Goal: Transaction & Acquisition: Purchase product/service

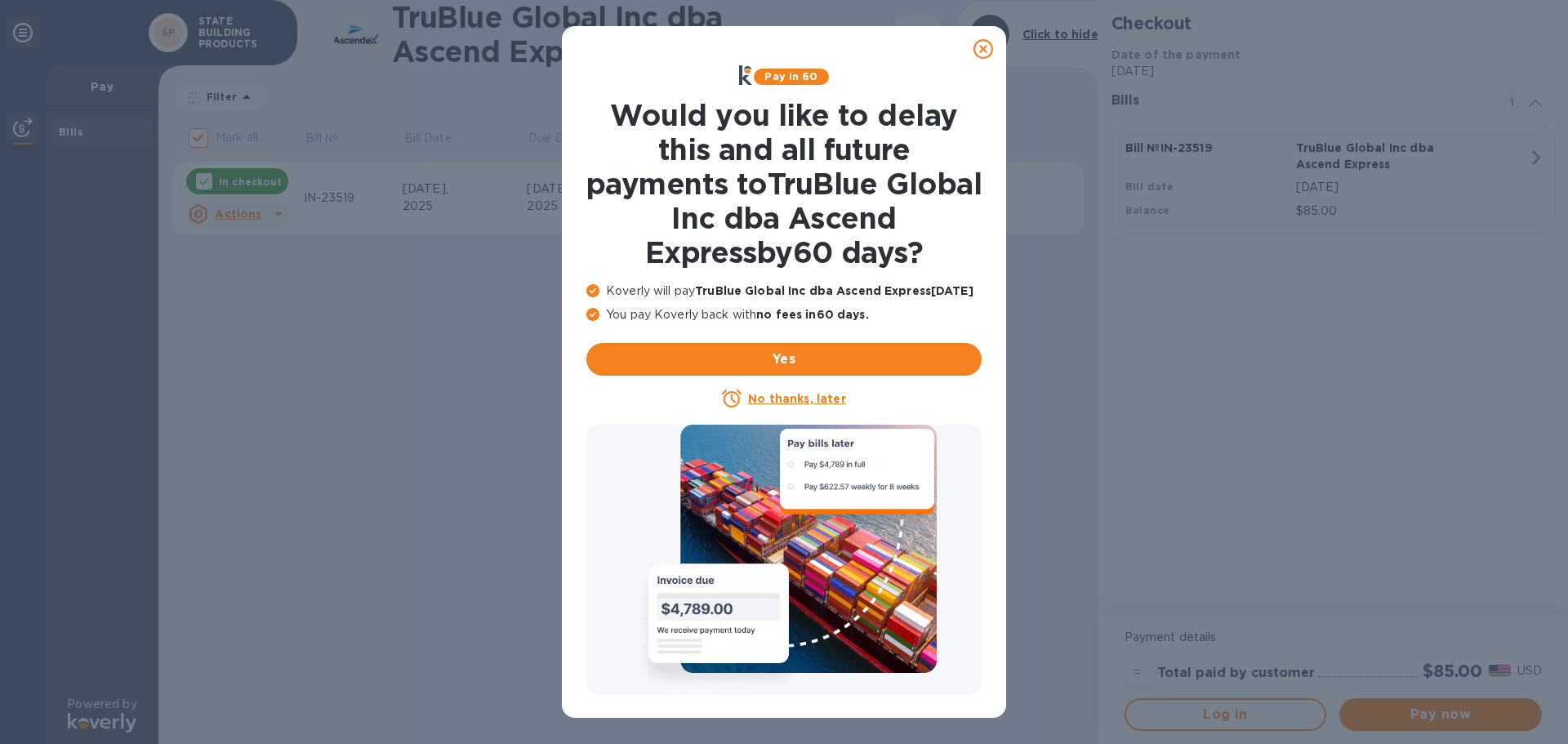
click at [979, 52] on icon at bounding box center [983, 49] width 19 height 19
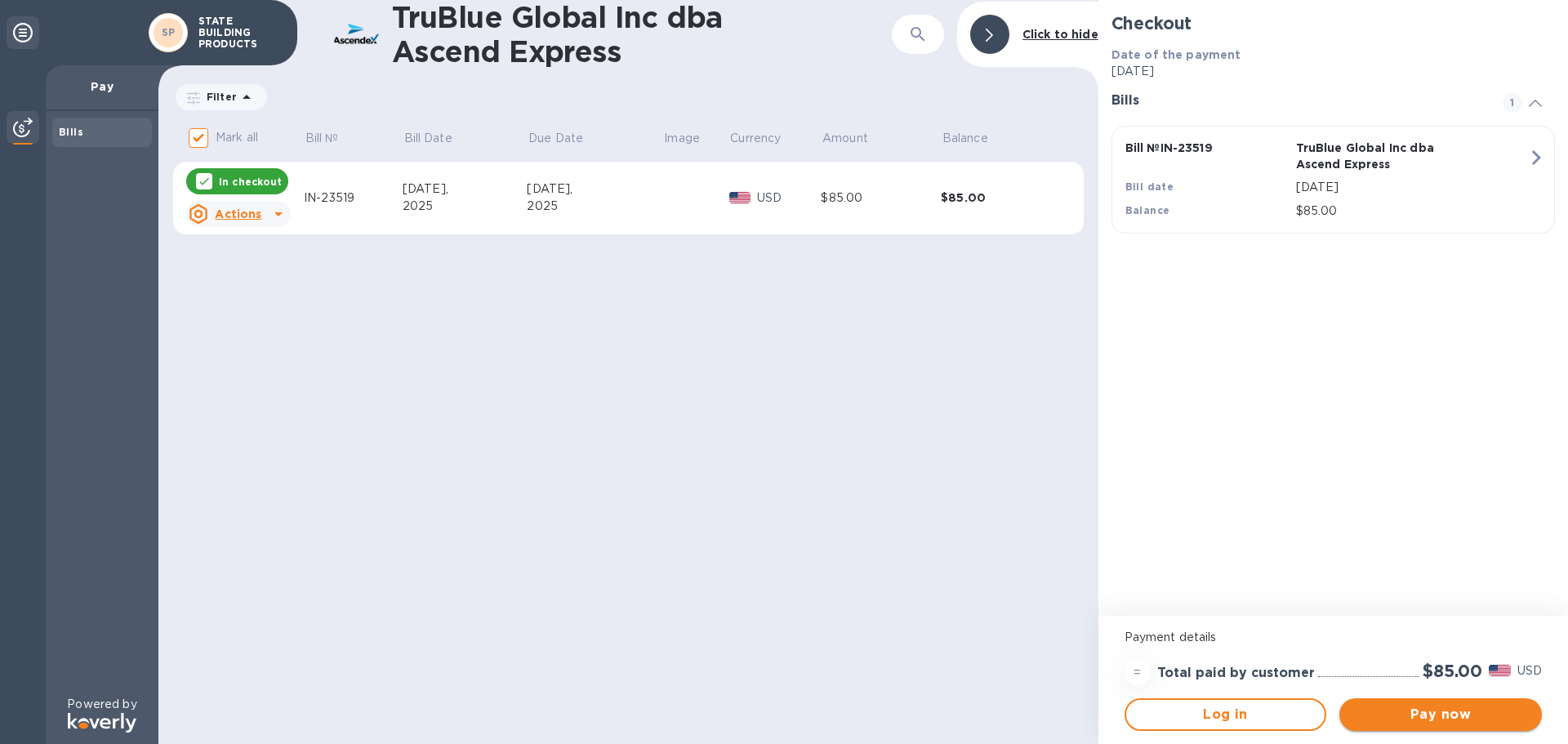
click at [1401, 705] on span "Pay now" at bounding box center [1440, 715] width 177 height 19
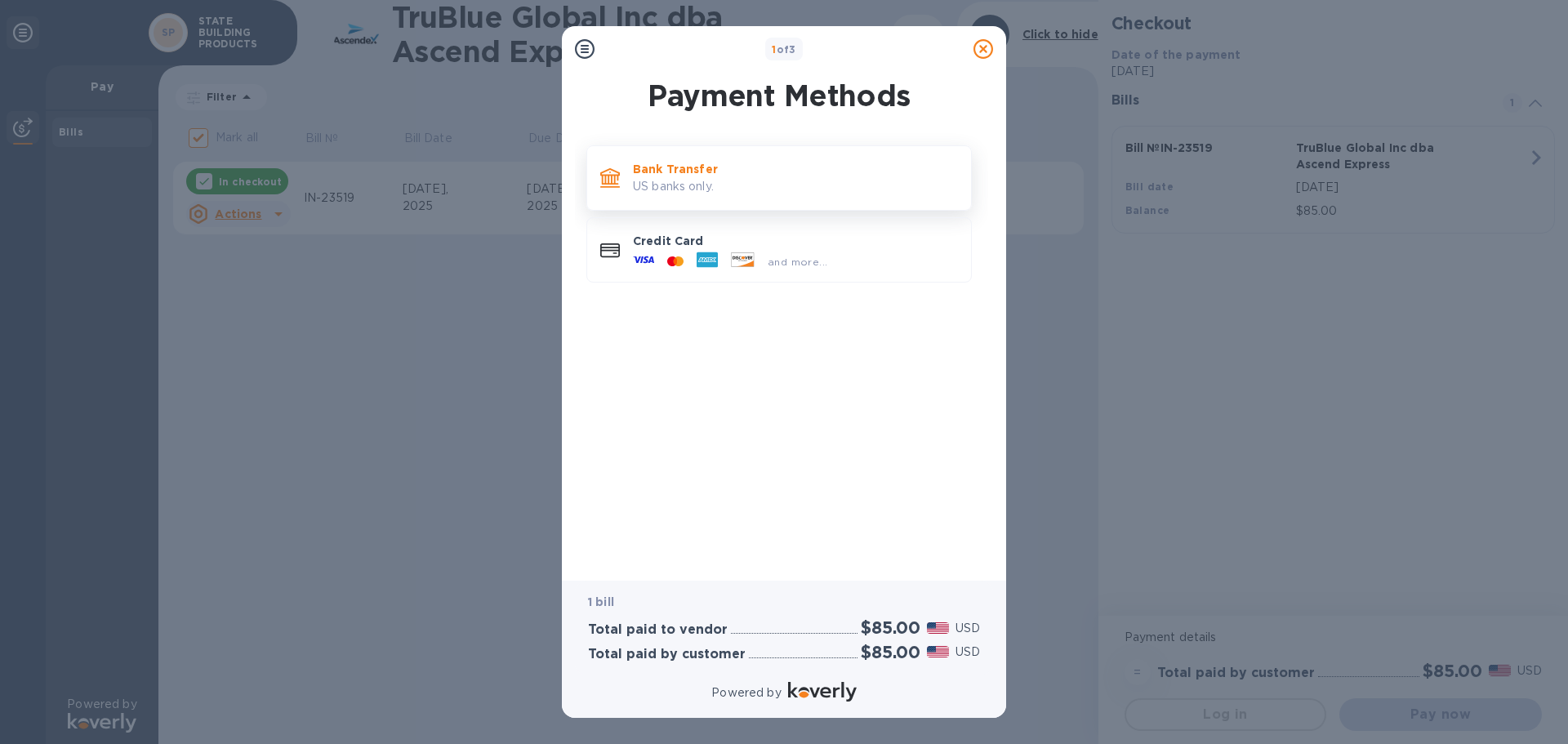
click at [705, 174] on p "Bank Transfer" at bounding box center [795, 169] width 325 height 17
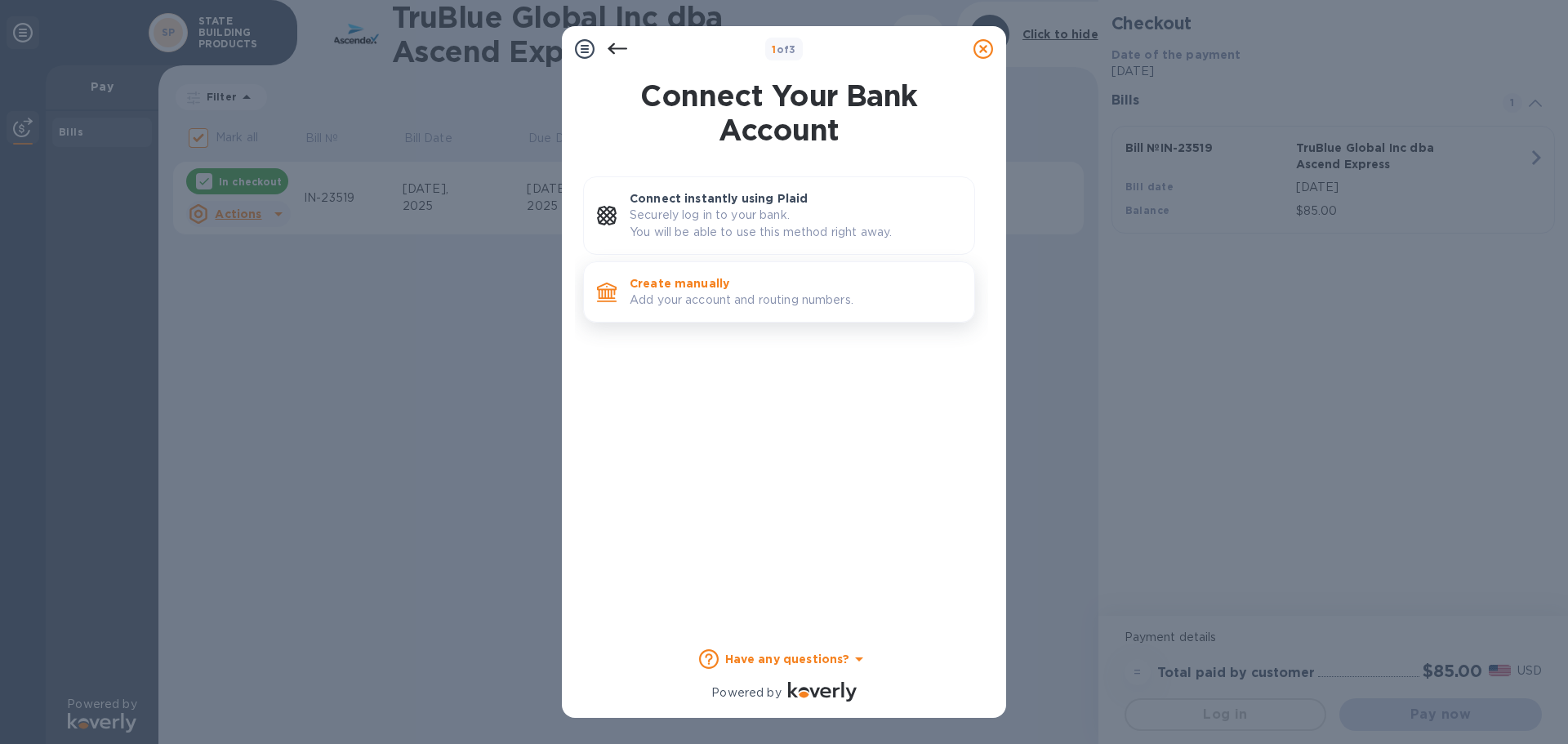
click at [751, 291] on p "Create manually" at bounding box center [795, 284] width 331 height 17
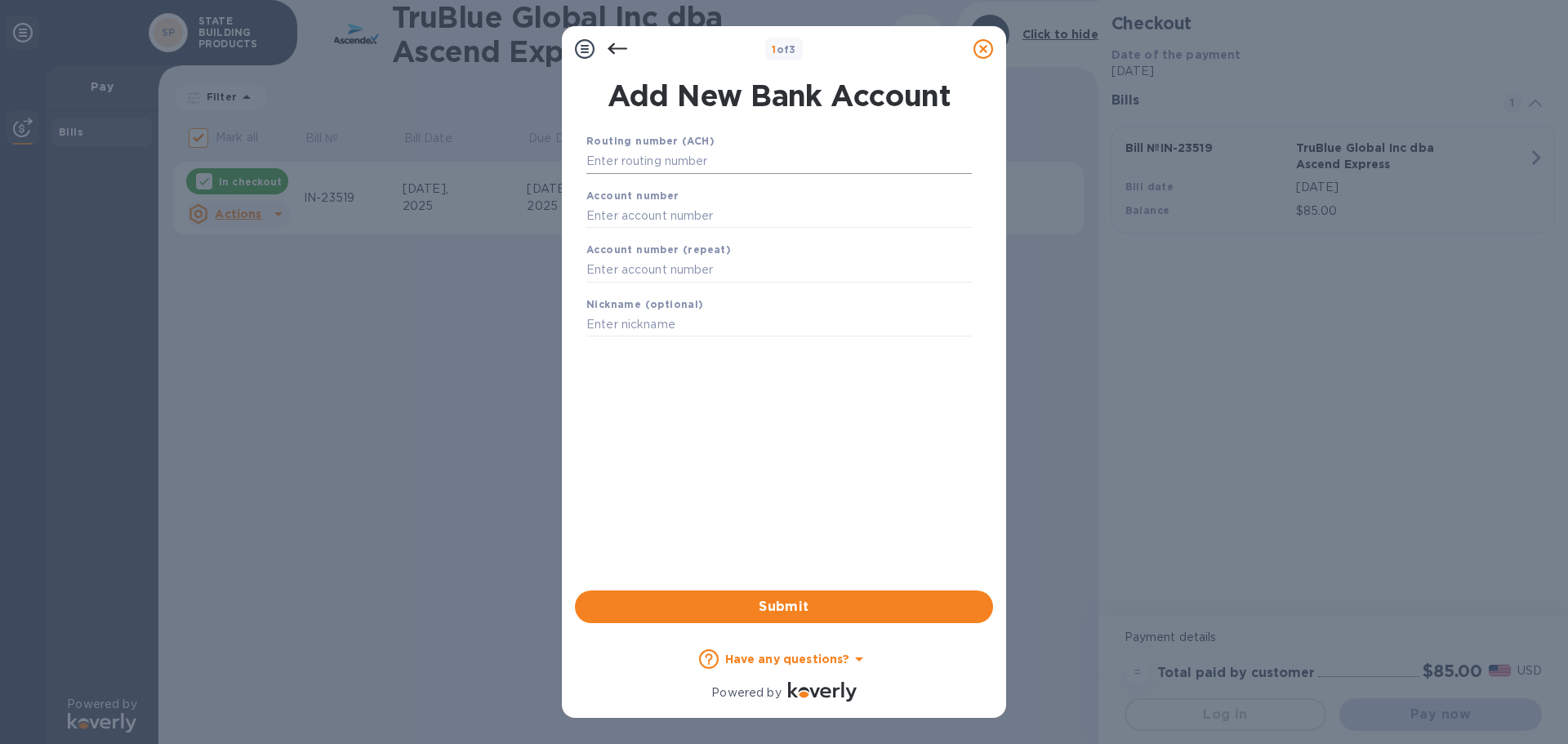
click at [698, 163] on input "text" at bounding box center [778, 161] width 386 height 25
type input "041000124"
type input "4264979388"
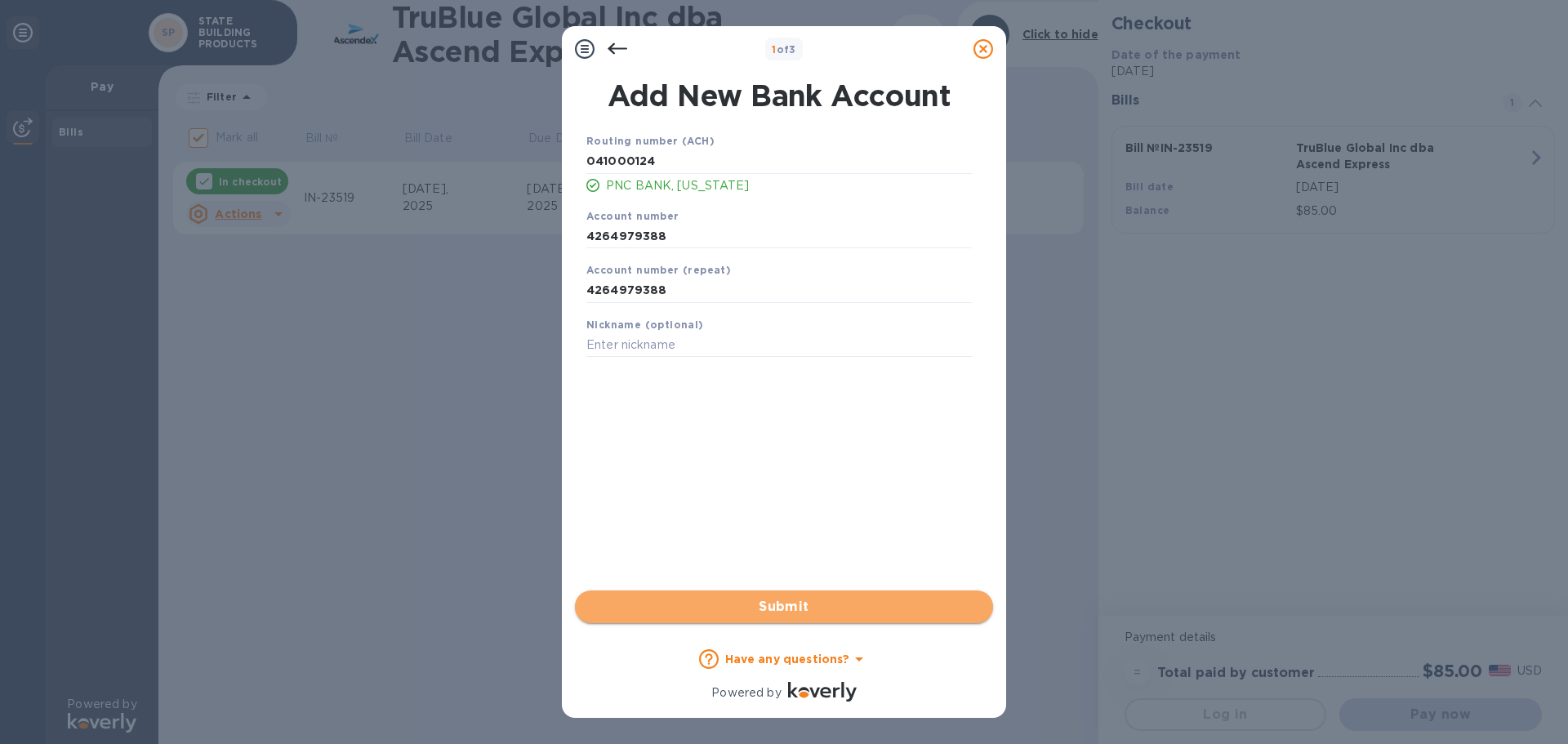
click at [739, 590] on button "Submit" at bounding box center [784, 606] width 418 height 32
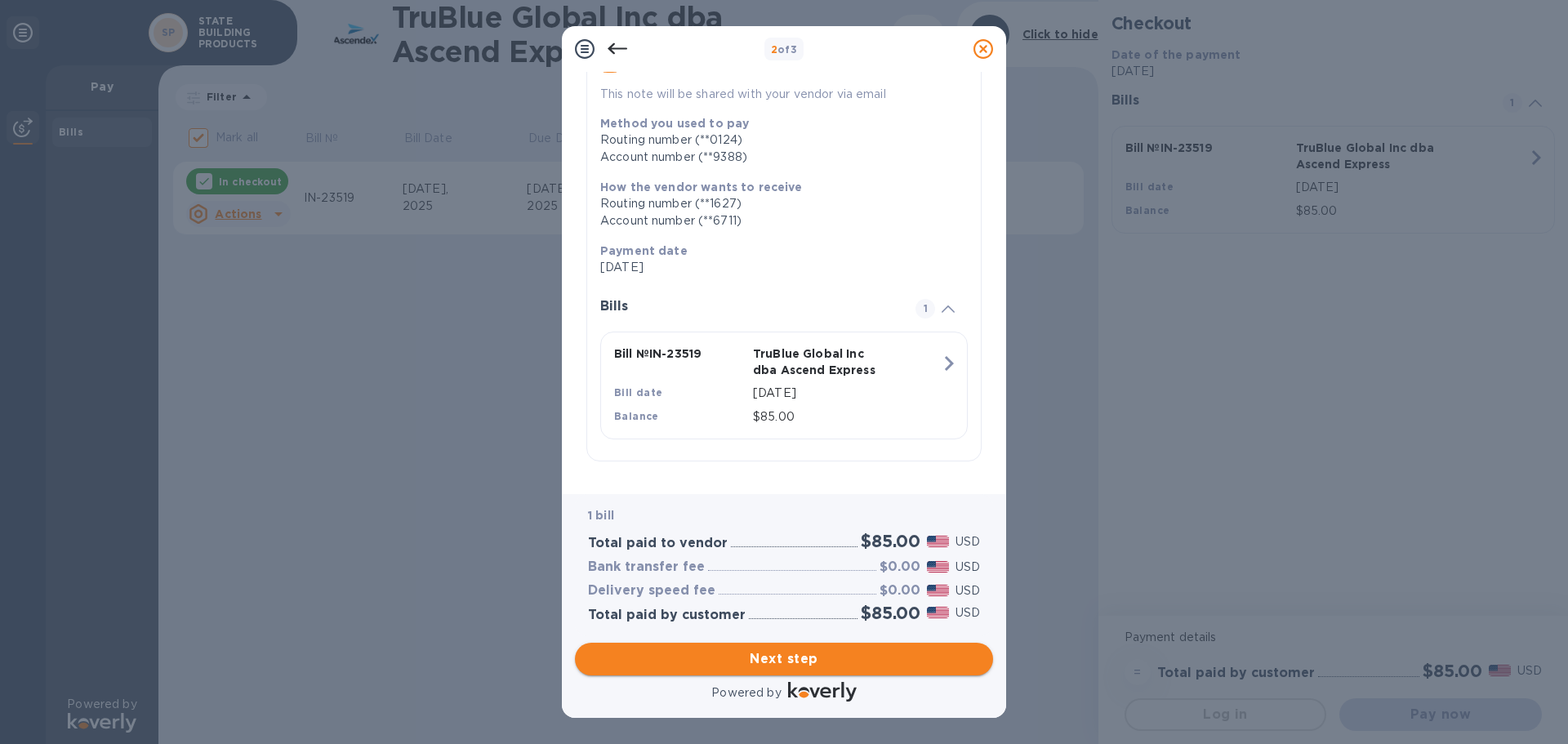
click at [800, 652] on span "Next step" at bounding box center [784, 658] width 392 height 19
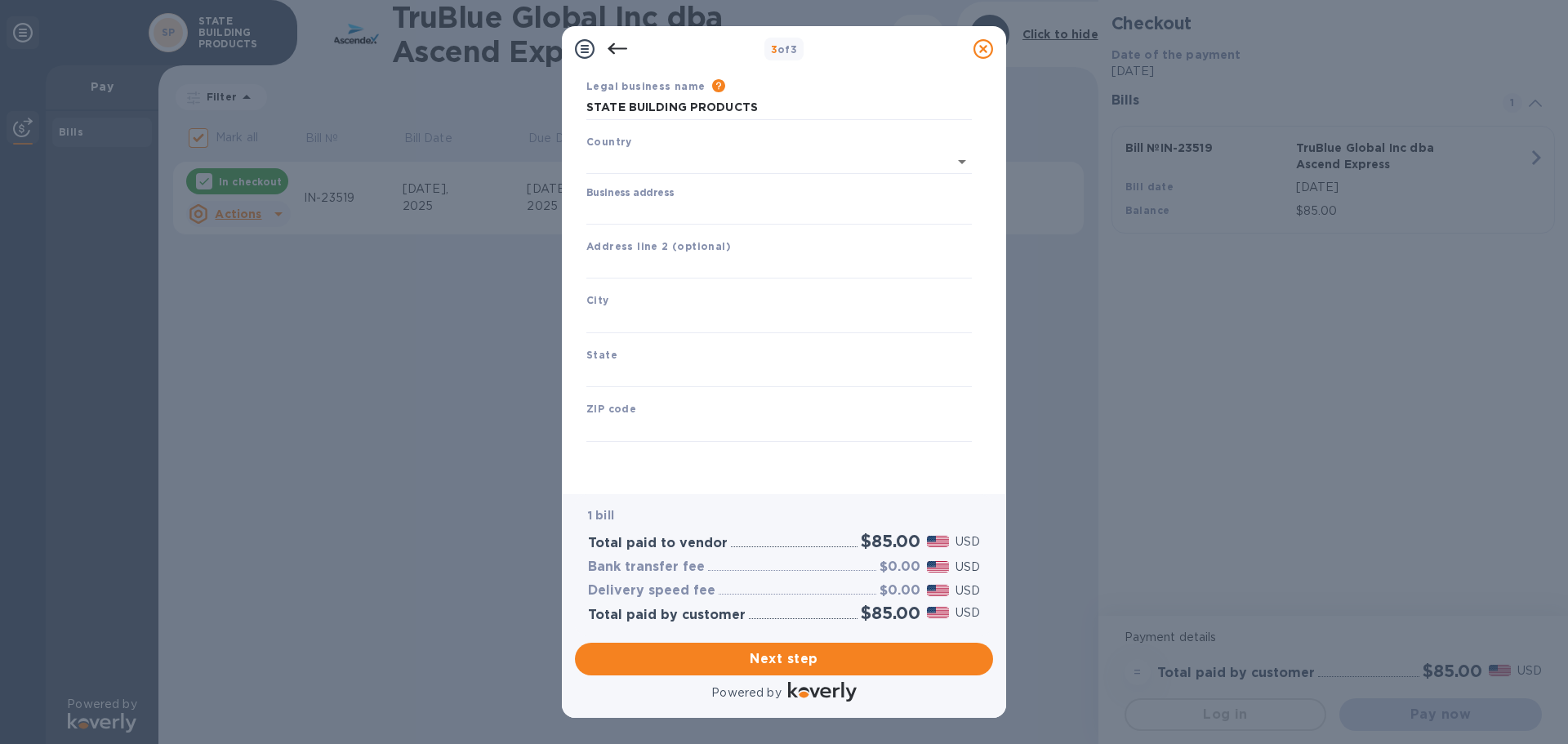
scroll to position [54, 0]
type input "[GEOGRAPHIC_DATA]"
click at [705, 209] on input "Business address" at bounding box center [778, 212] width 386 height 25
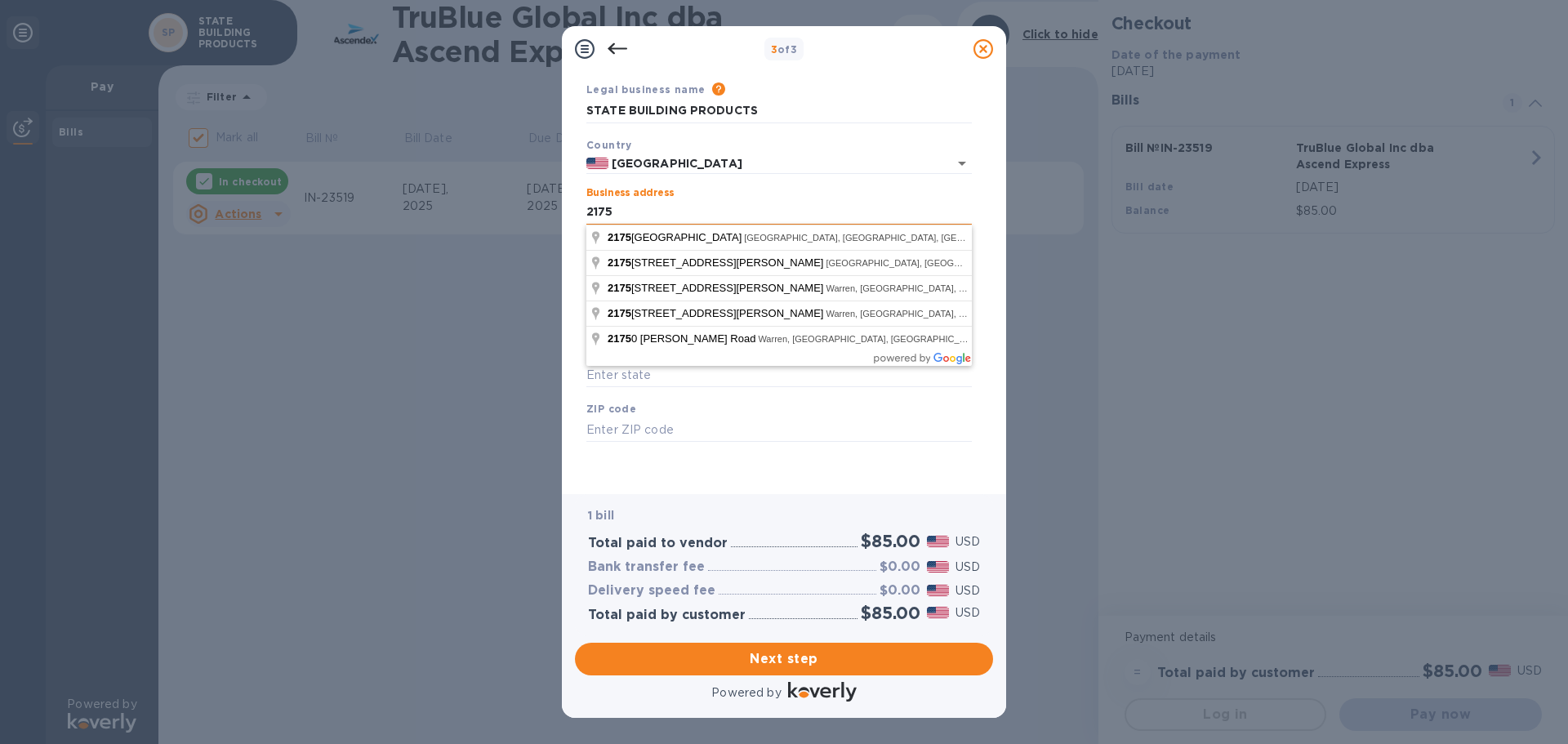
type input "21751 Schmeman"
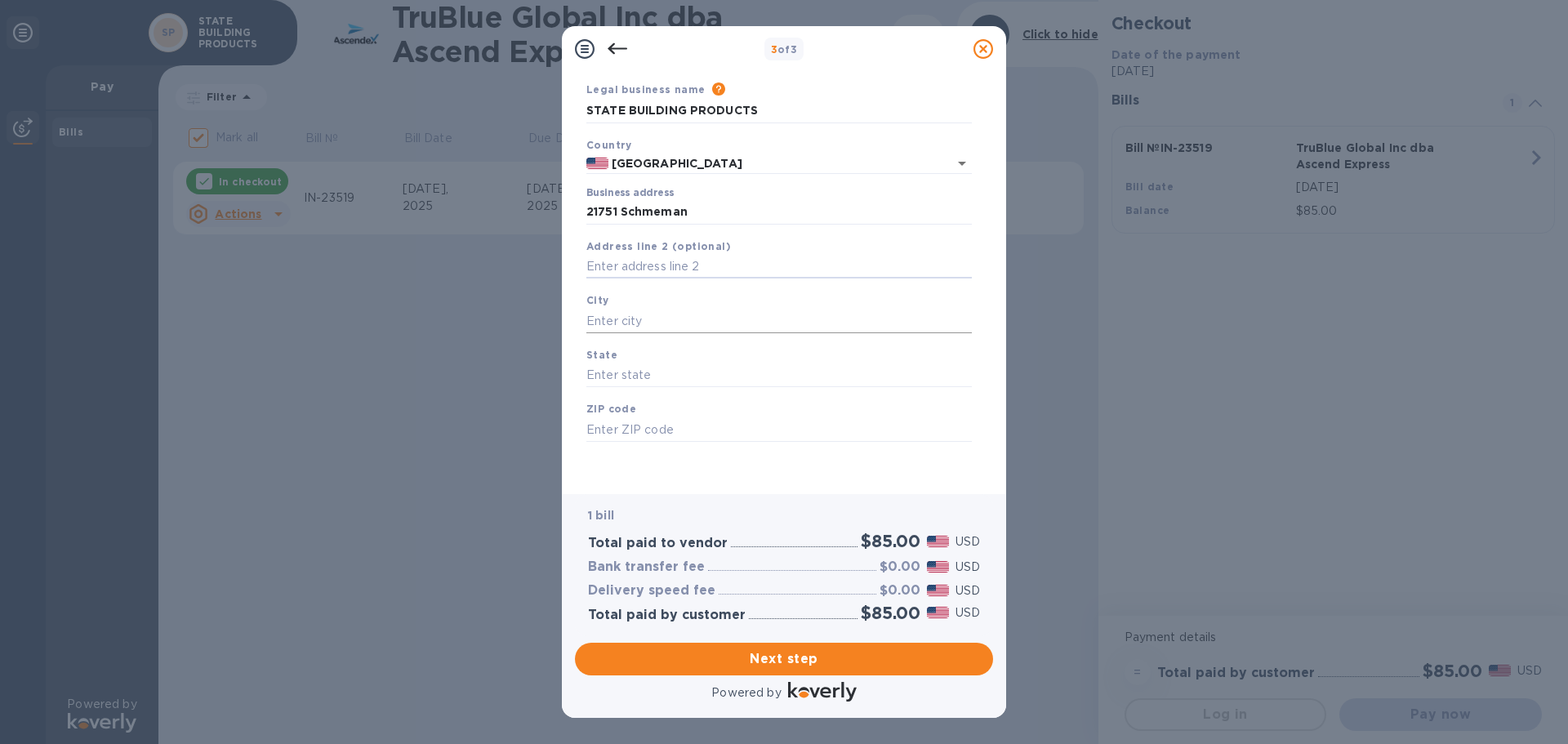
click at [652, 321] on input "text" at bounding box center [778, 320] width 386 height 25
type input "w"
type input "[PERSON_NAME]"
type input "m"
type input "MI"
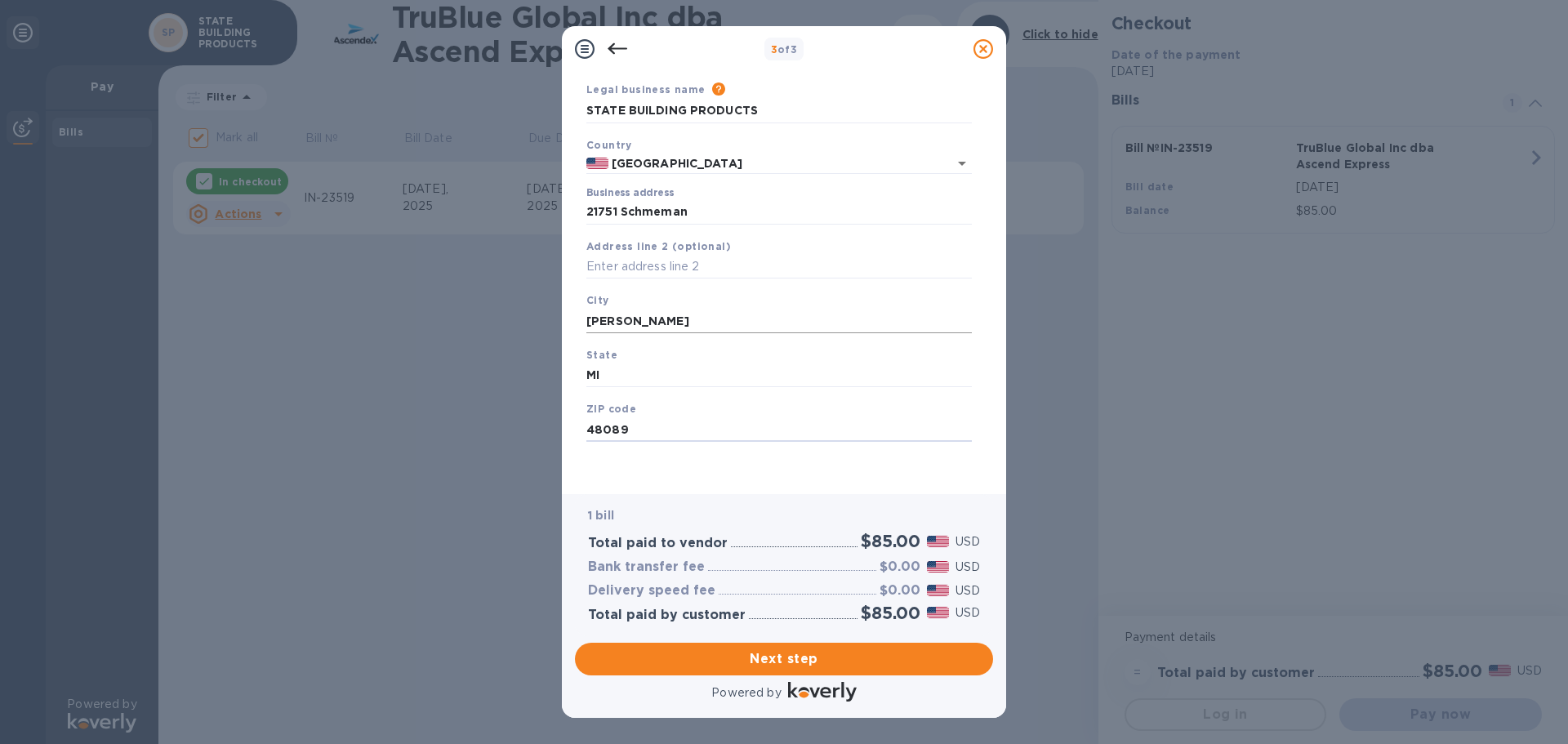
type input "48089"
click at [771, 649] on span "Next step" at bounding box center [784, 658] width 392 height 19
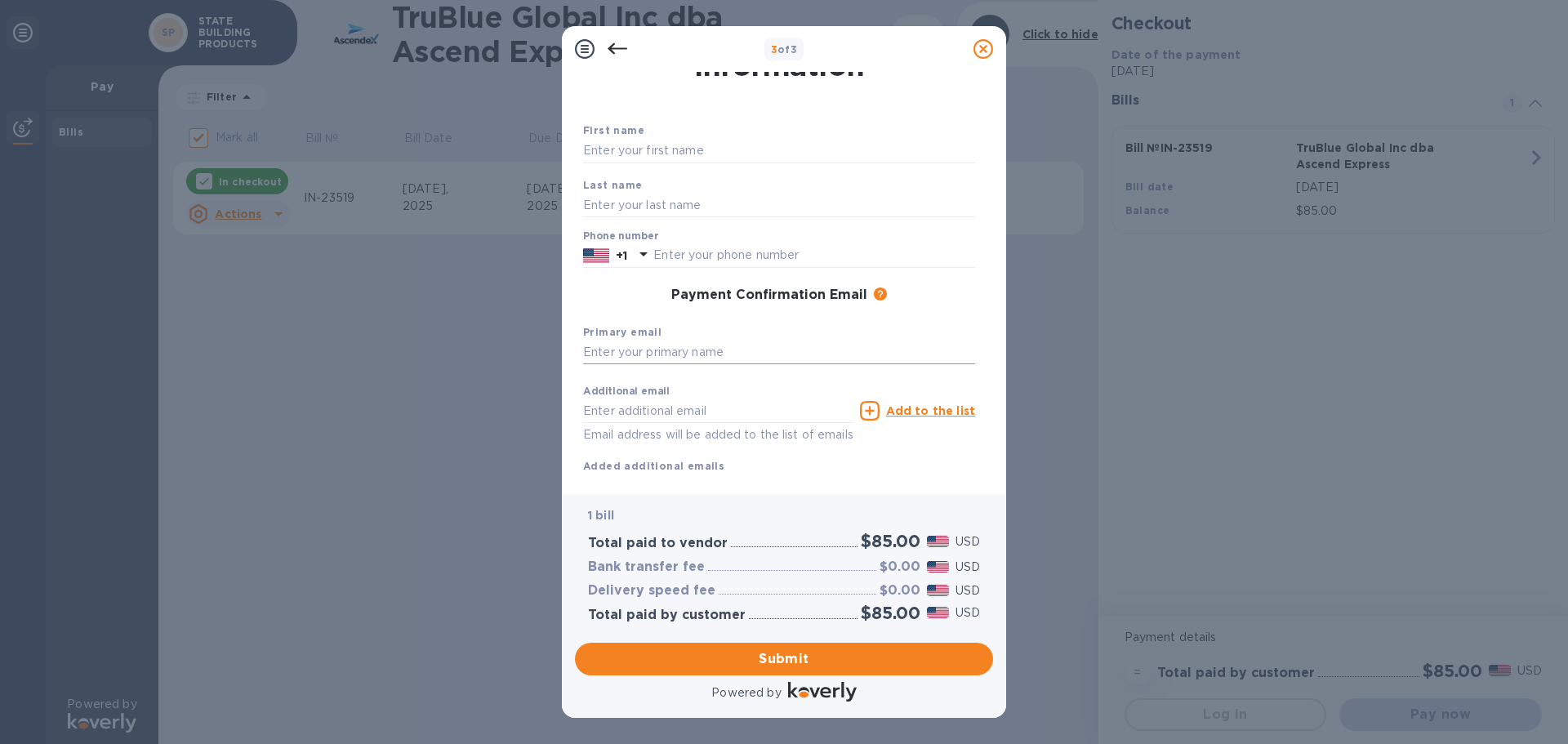
click at [783, 347] on input "text" at bounding box center [778, 353] width 392 height 25
type input "[PERSON_NAME][EMAIL_ADDRESS][DOMAIN_NAME]"
type input "l"
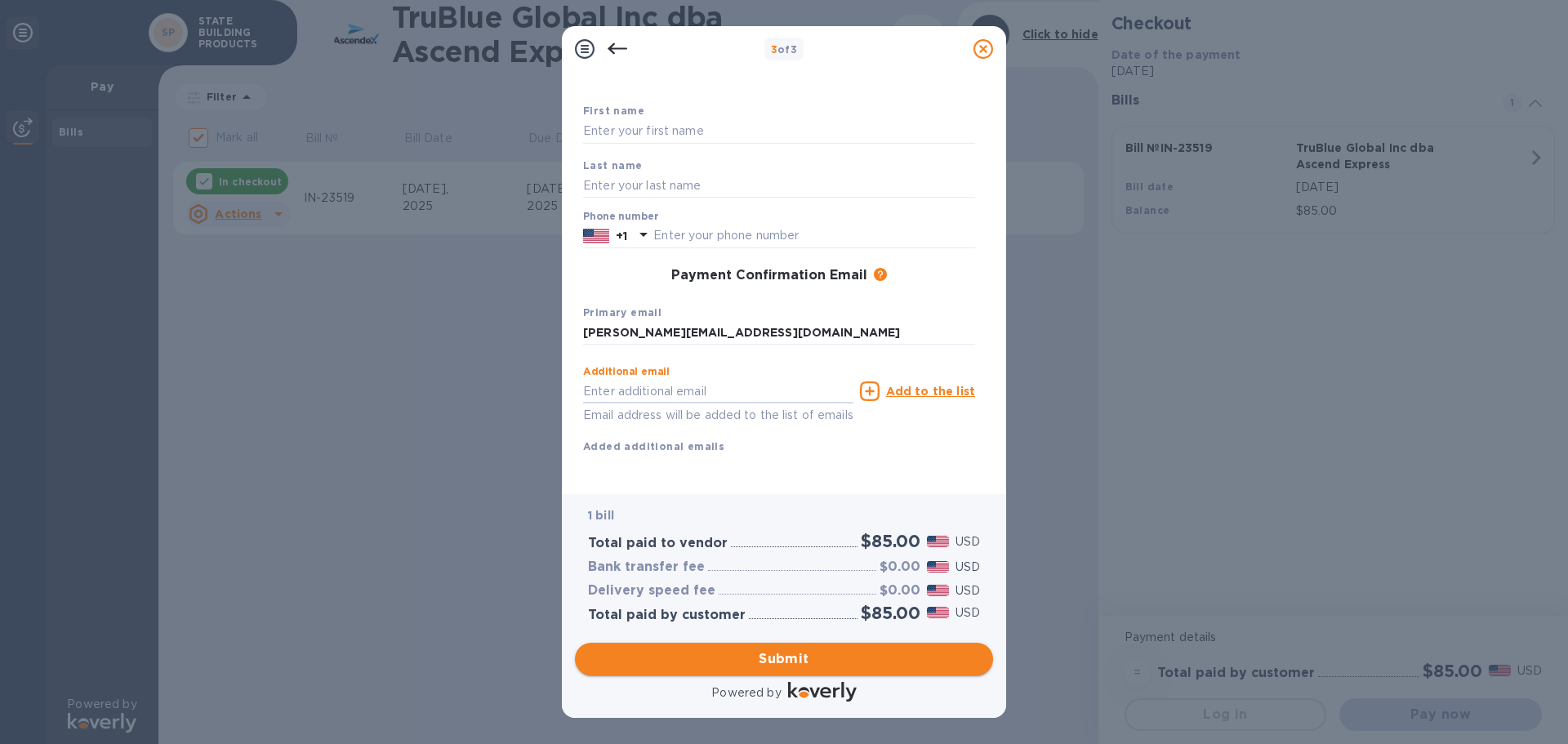
scroll to position [93, 0]
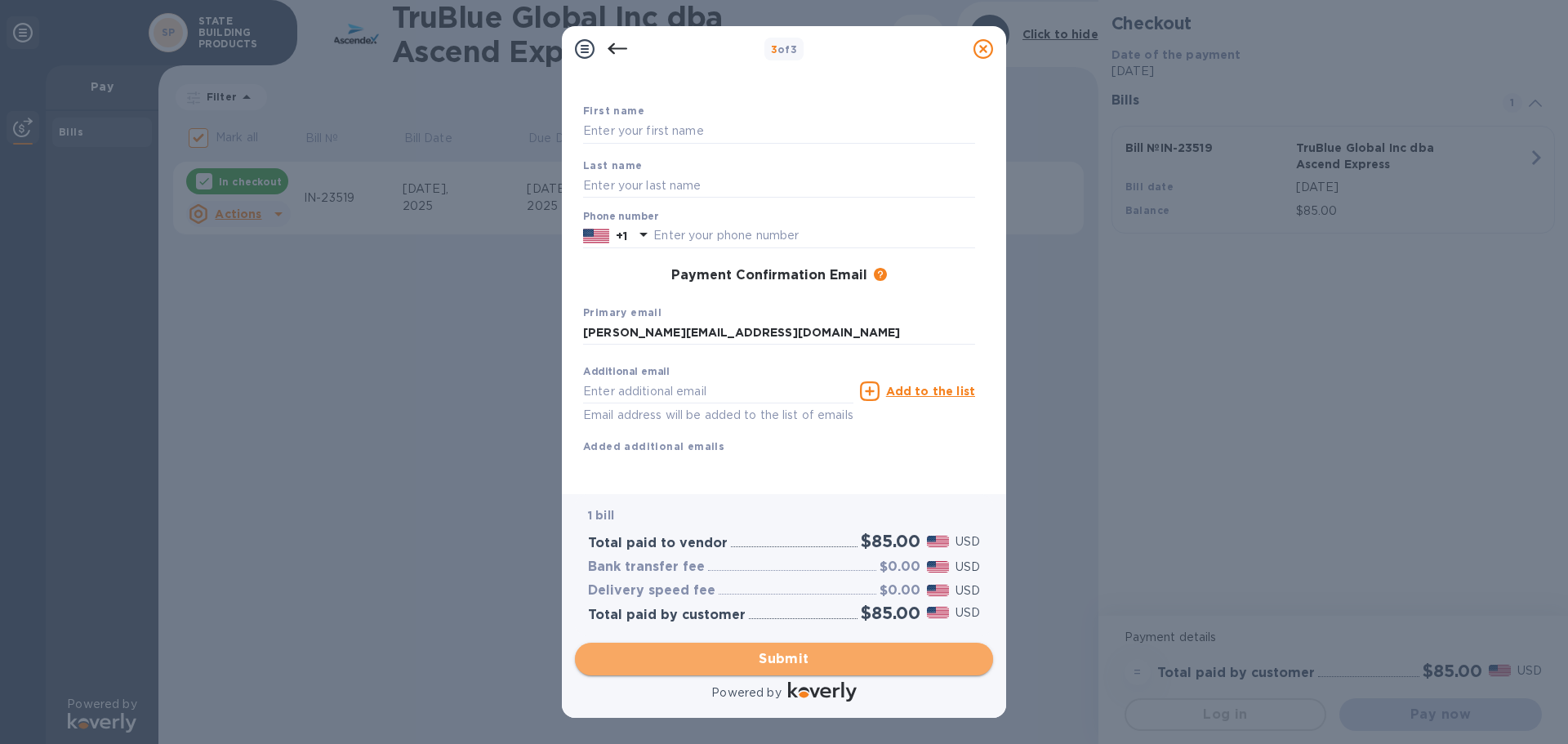
click at [782, 663] on span "Submit" at bounding box center [784, 658] width 392 height 19
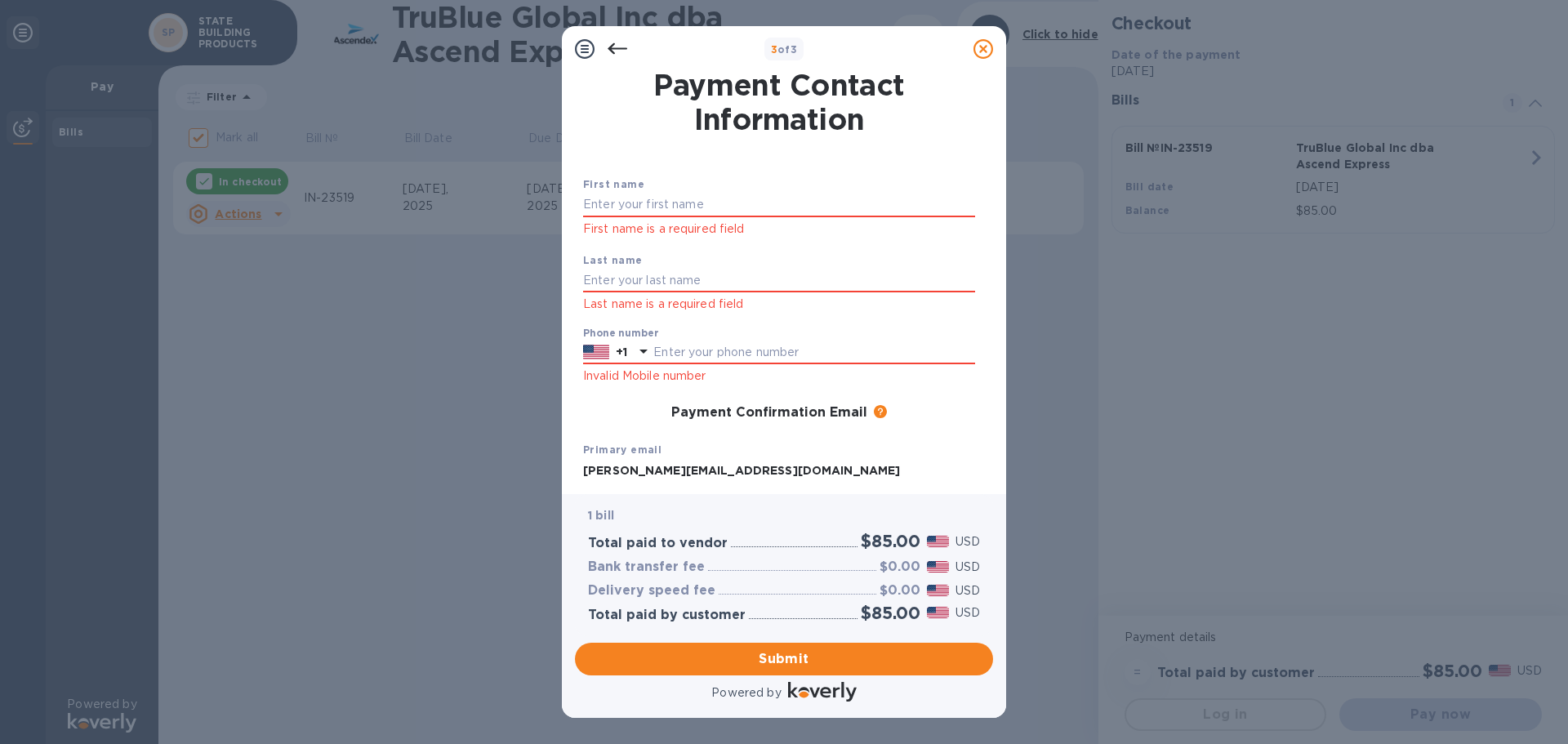
scroll to position [0, 0]
click at [639, 209] on input "text" at bounding box center [778, 205] width 392 height 25
type input "[PERSON_NAME]"
type input "Stocking"
type input "3135226821"
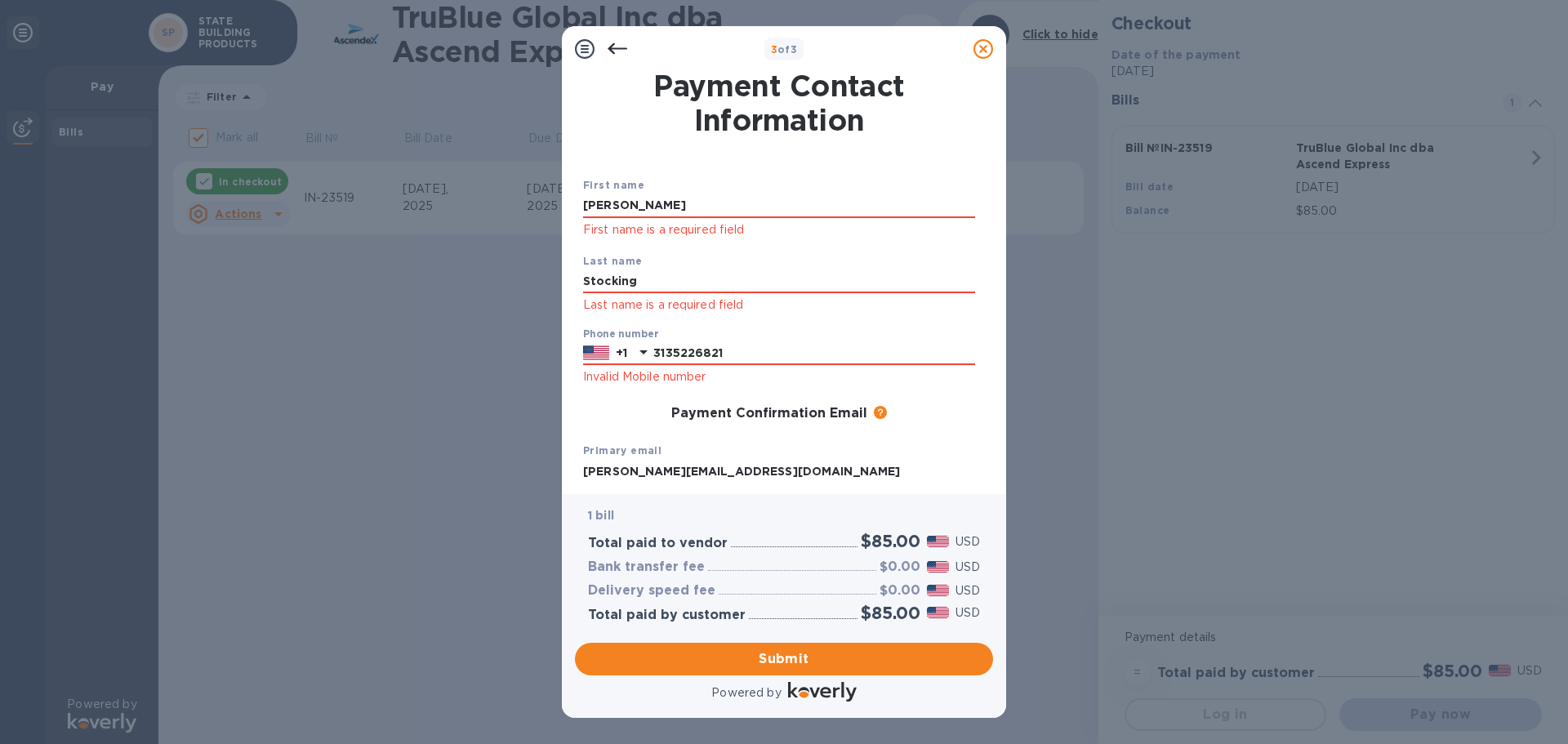
drag, startPoint x: 671, startPoint y: 278, endPoint x: 504, endPoint y: 267, distance: 167.4
click at [513, 272] on div "3 of 3 Payment Contact Information First name [PERSON_NAME] First name is a req…" at bounding box center [784, 372] width 1568 height 744
type input "[PERSON_NAME]"
type input "5867728878"
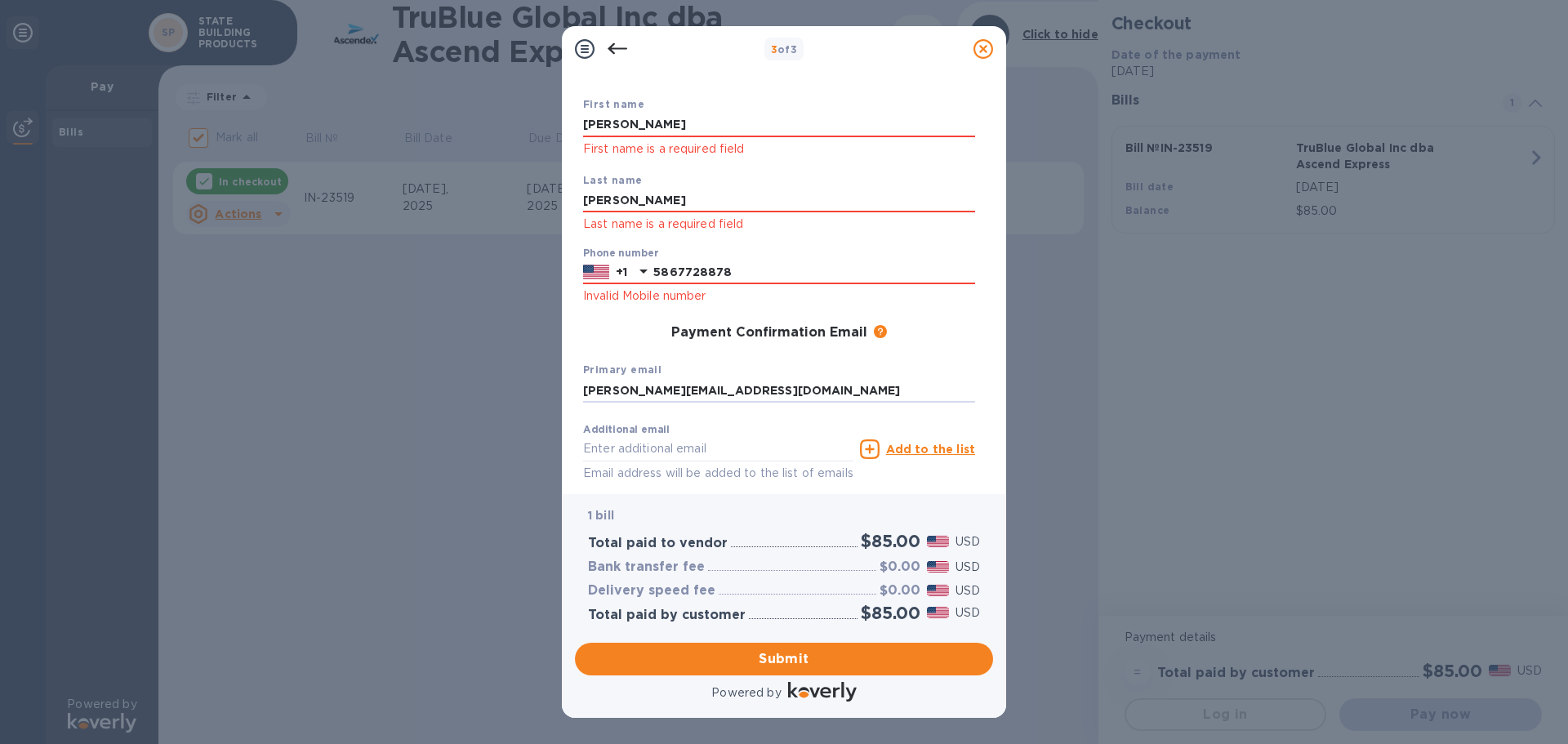
scroll to position [157, 0]
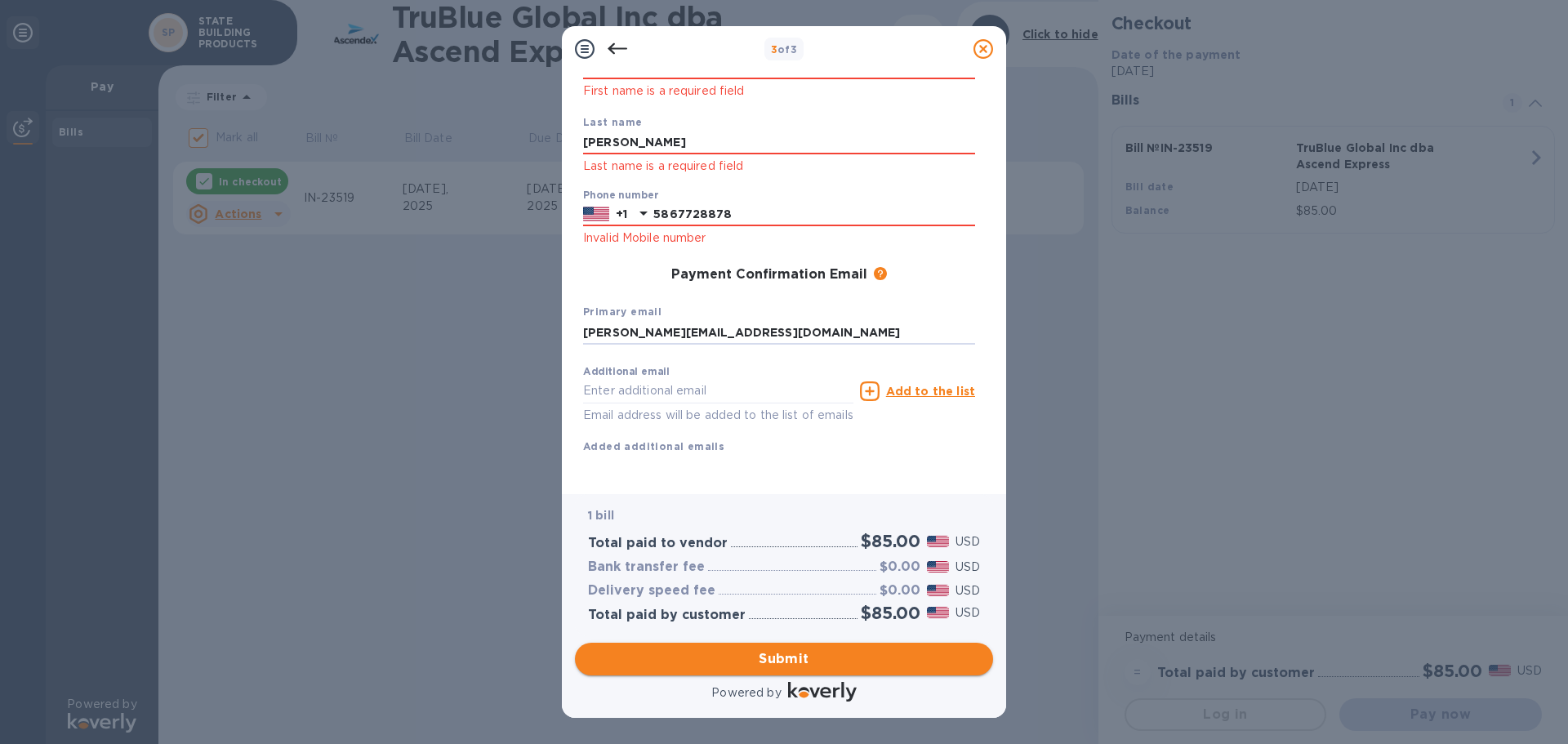
click at [749, 655] on span "Submit" at bounding box center [784, 658] width 392 height 19
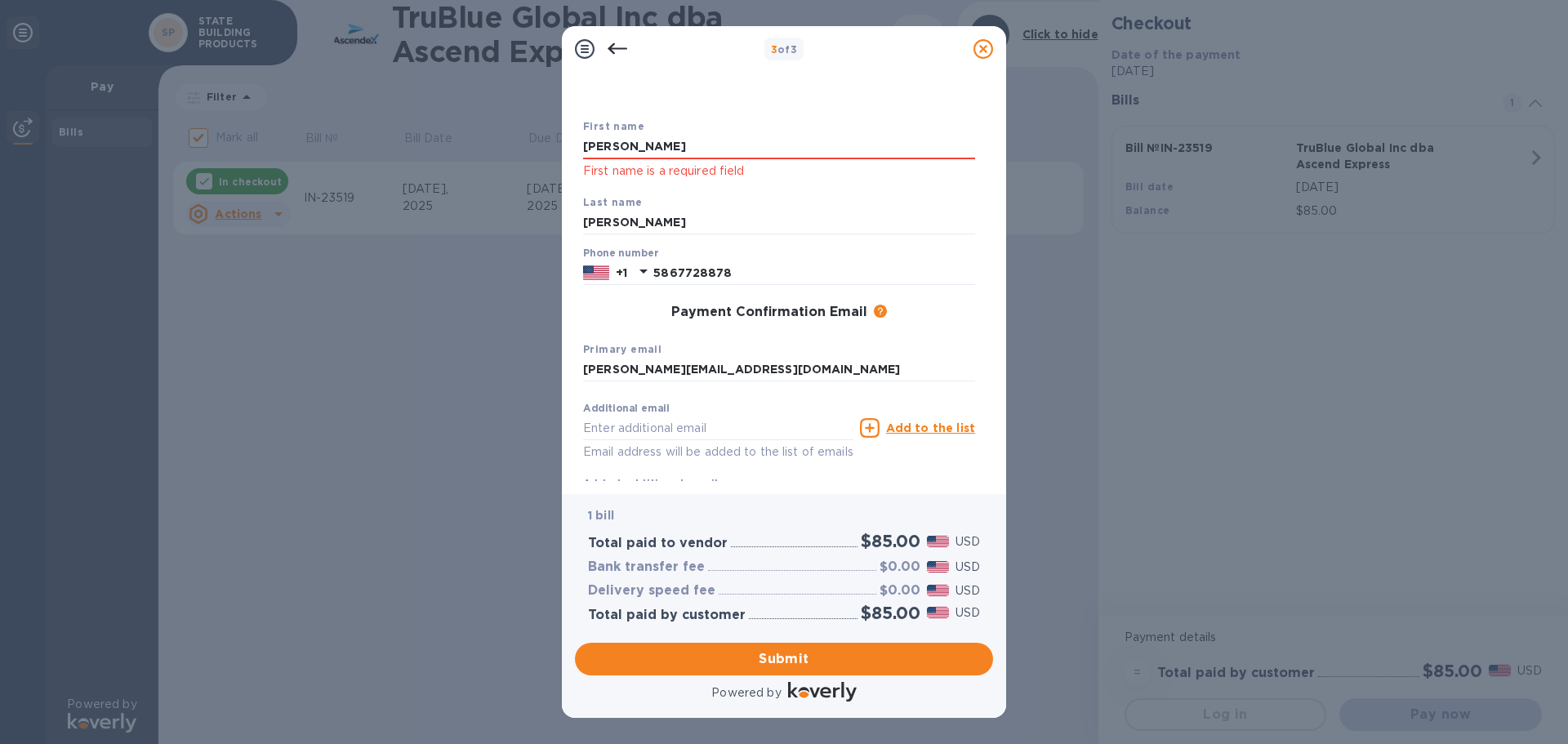
scroll to position [0, 0]
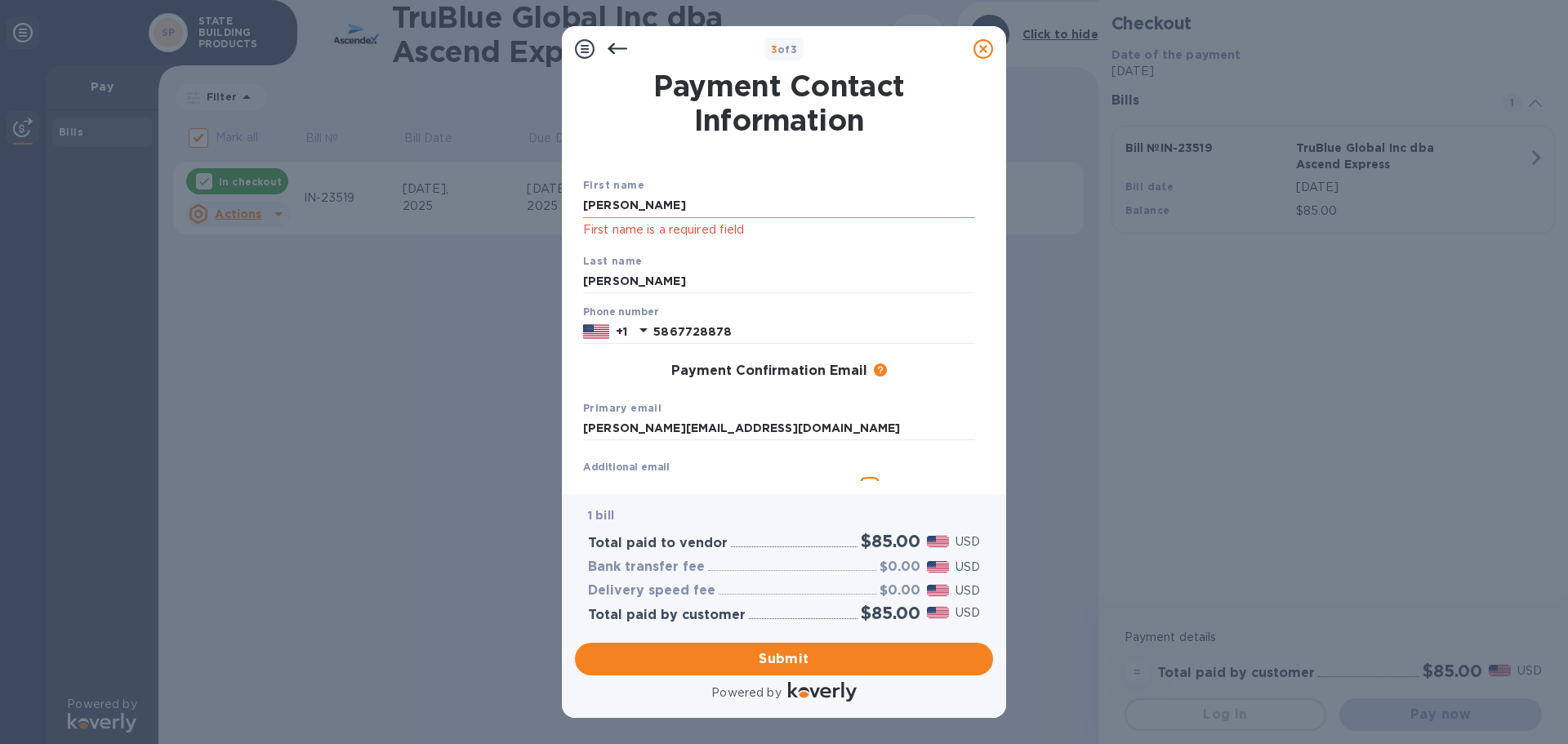
click at [688, 212] on input "[PERSON_NAME]" at bounding box center [778, 205] width 392 height 25
drag, startPoint x: 715, startPoint y: 207, endPoint x: 736, endPoint y: 217, distance: 23.3
click at [715, 207] on input "[PERSON_NAME]" at bounding box center [778, 205] width 392 height 25
click at [883, 279] on input "[PERSON_NAME]" at bounding box center [778, 282] width 392 height 25
click at [273, 152] on div "3 of 3 Payment Contact Information First name [PERSON_NAME] First name is a req…" at bounding box center [784, 372] width 1568 height 744
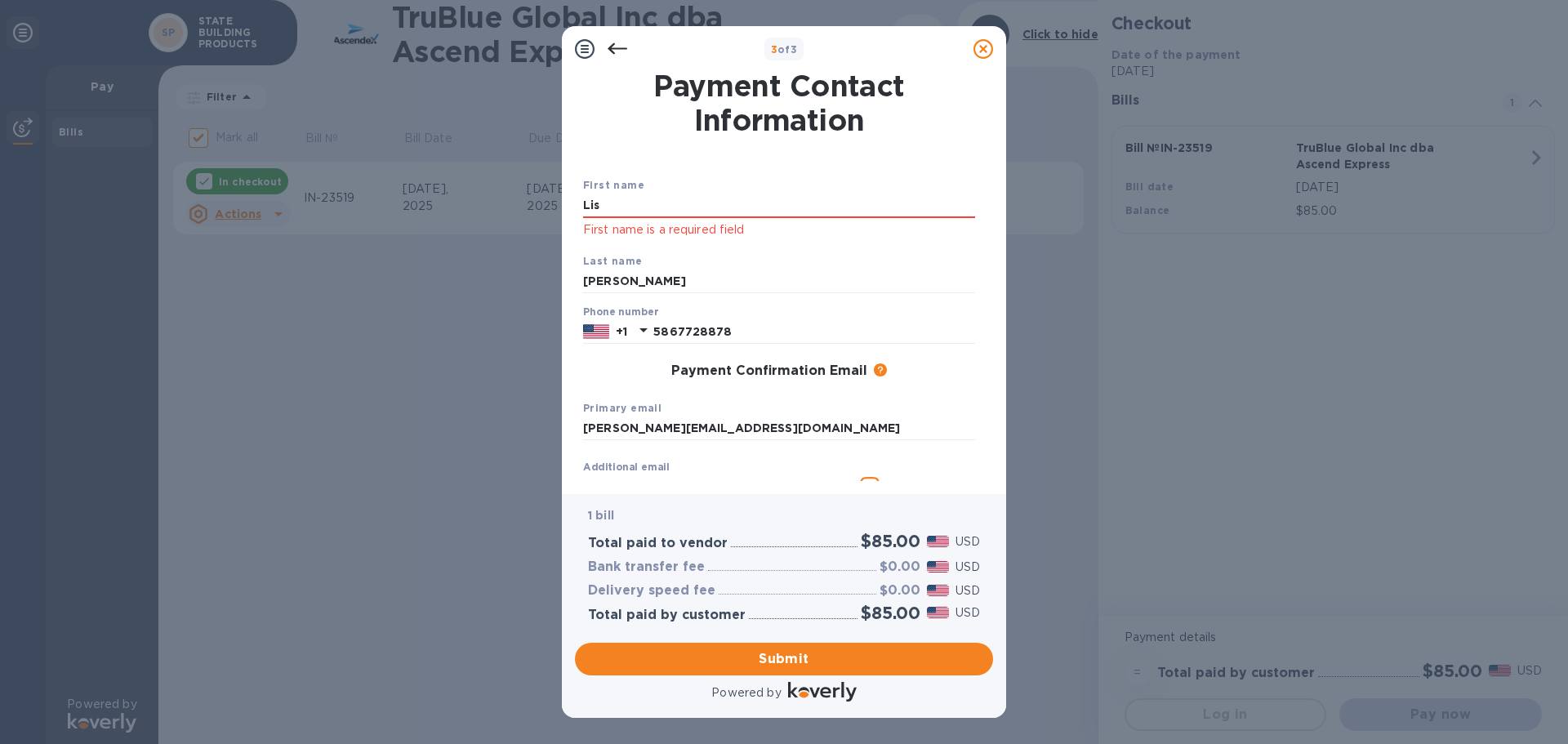
type input "[PERSON_NAME]"
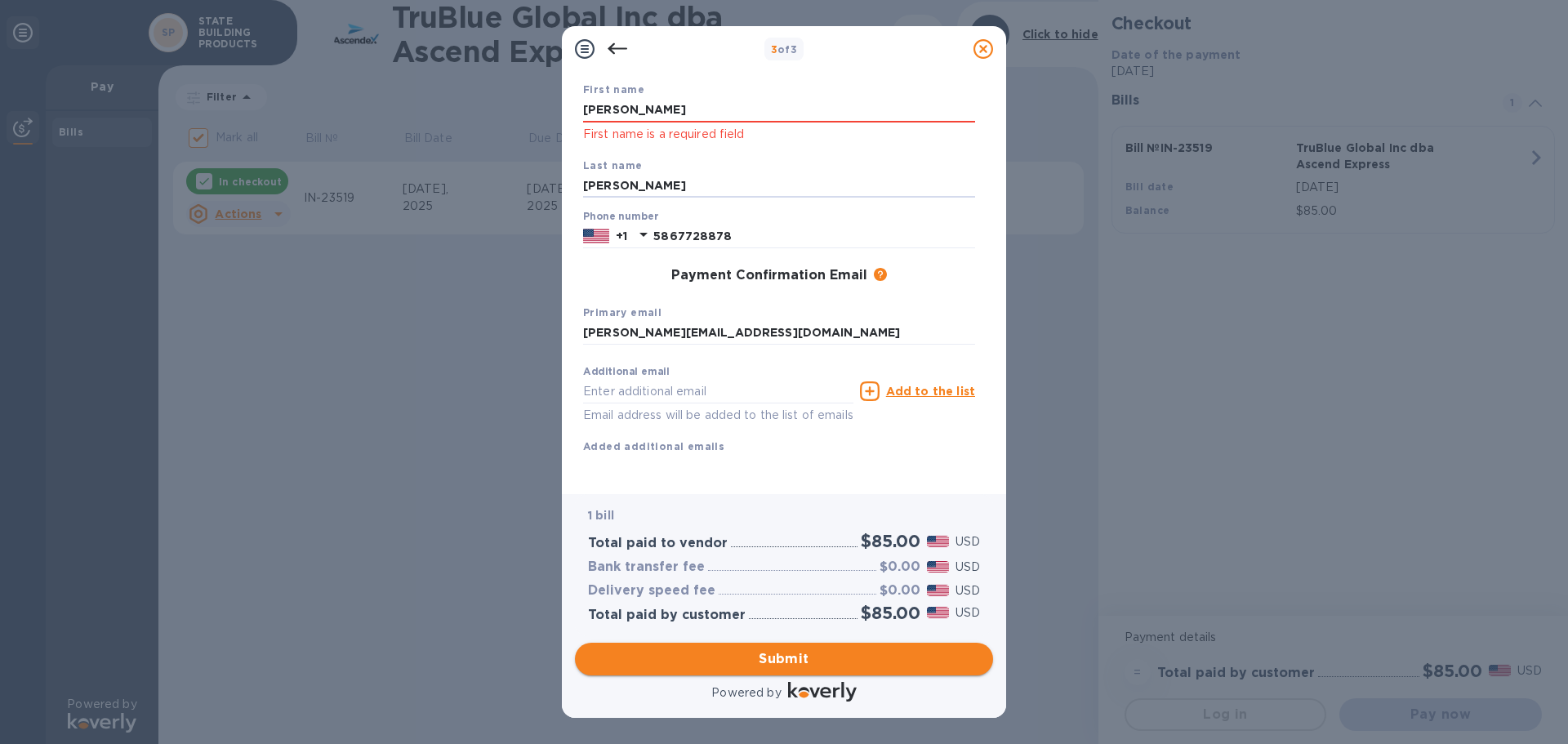
click at [764, 657] on span "Submit" at bounding box center [784, 658] width 392 height 19
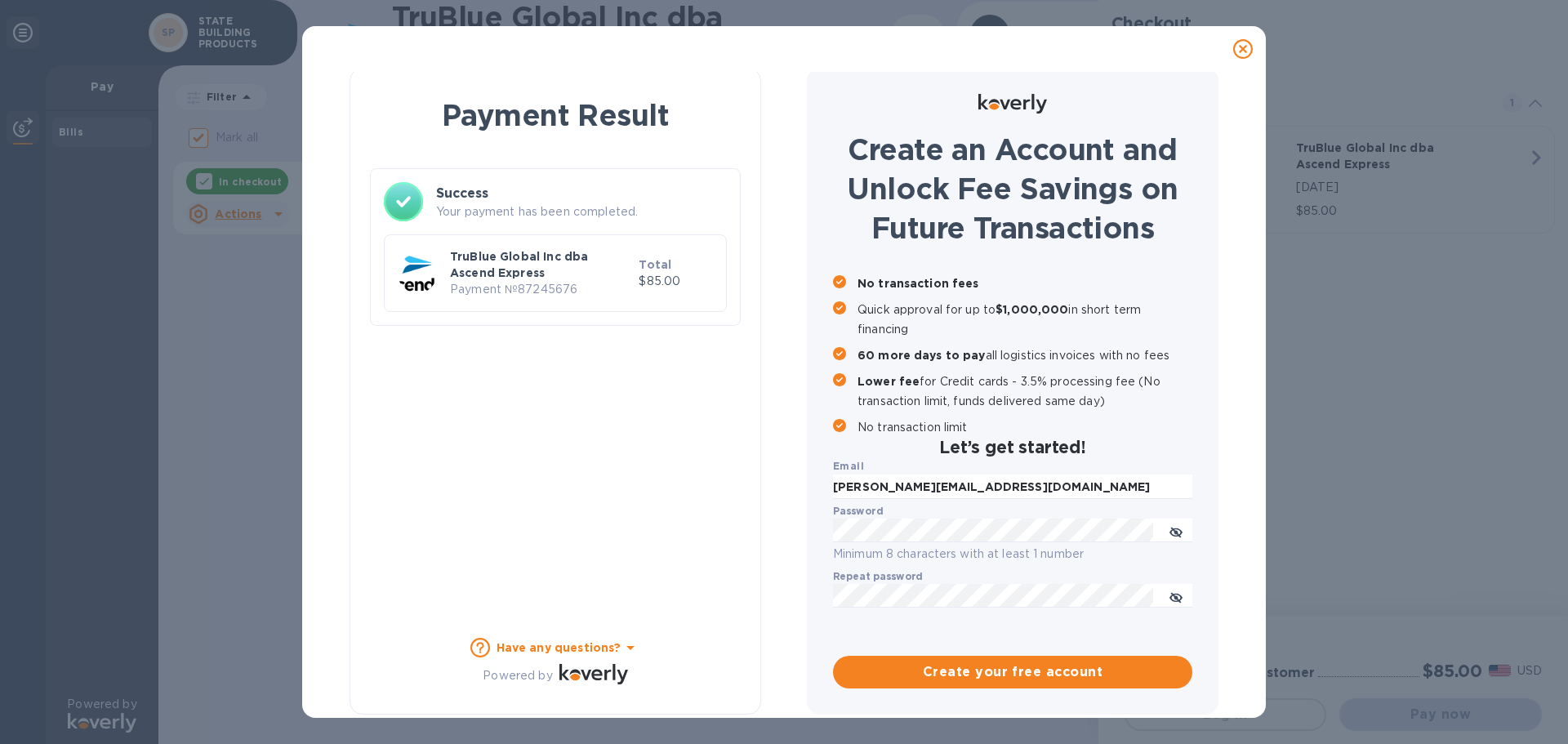
checkbox input "false"
